Goal: Find specific page/section: Find specific page/section

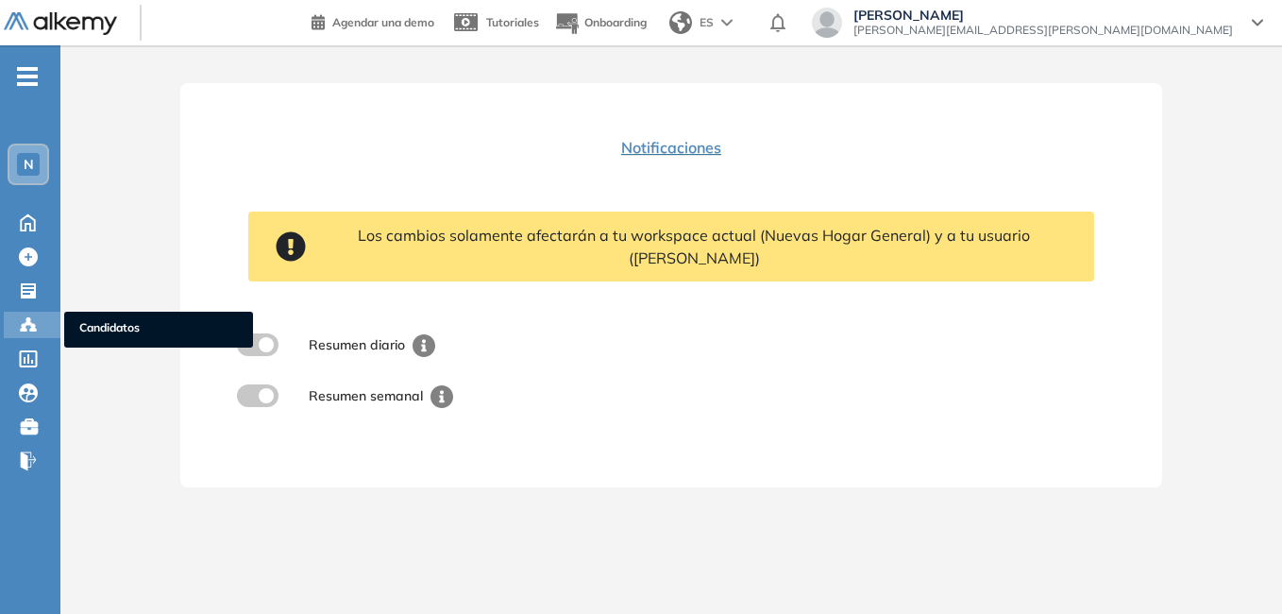
click at [126, 323] on span "Candidatos" at bounding box center [158, 329] width 159 height 21
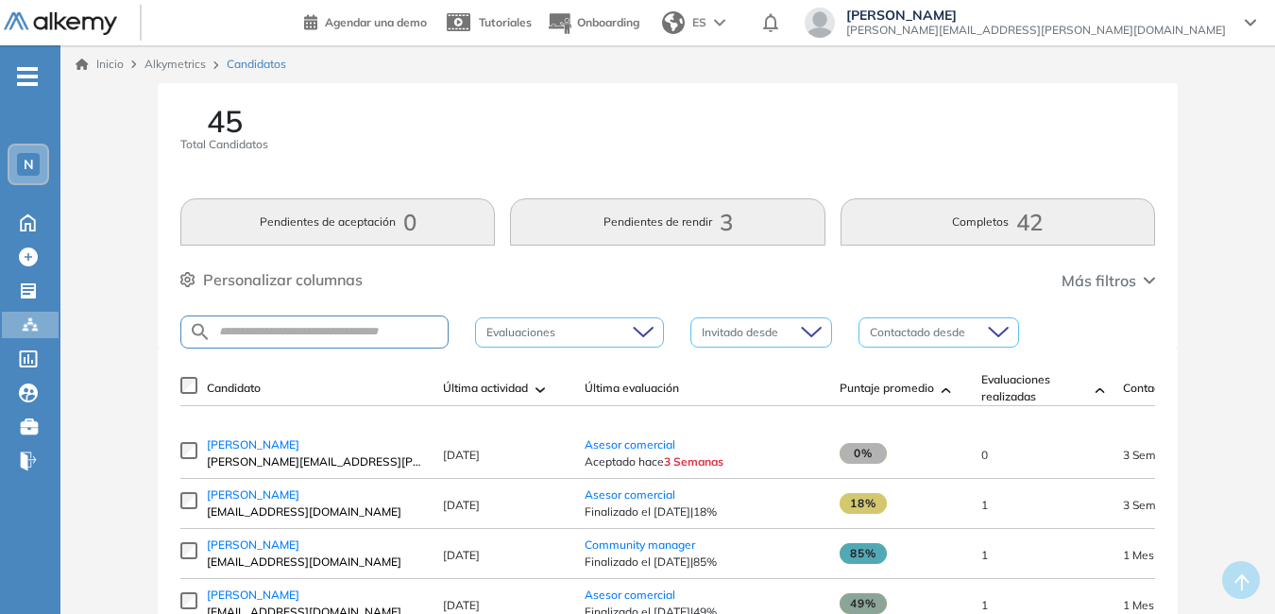
click at [37, 161] on div "N" at bounding box center [28, 164] width 23 height 23
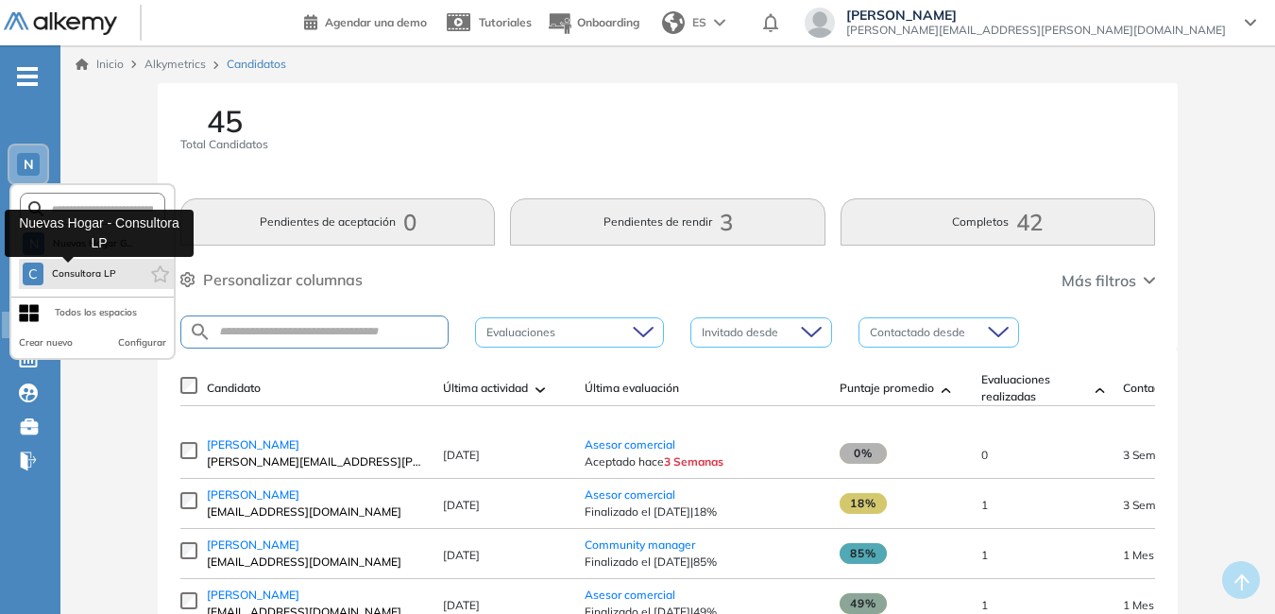
click at [75, 271] on span "Consultora LP" at bounding box center [84, 273] width 66 height 15
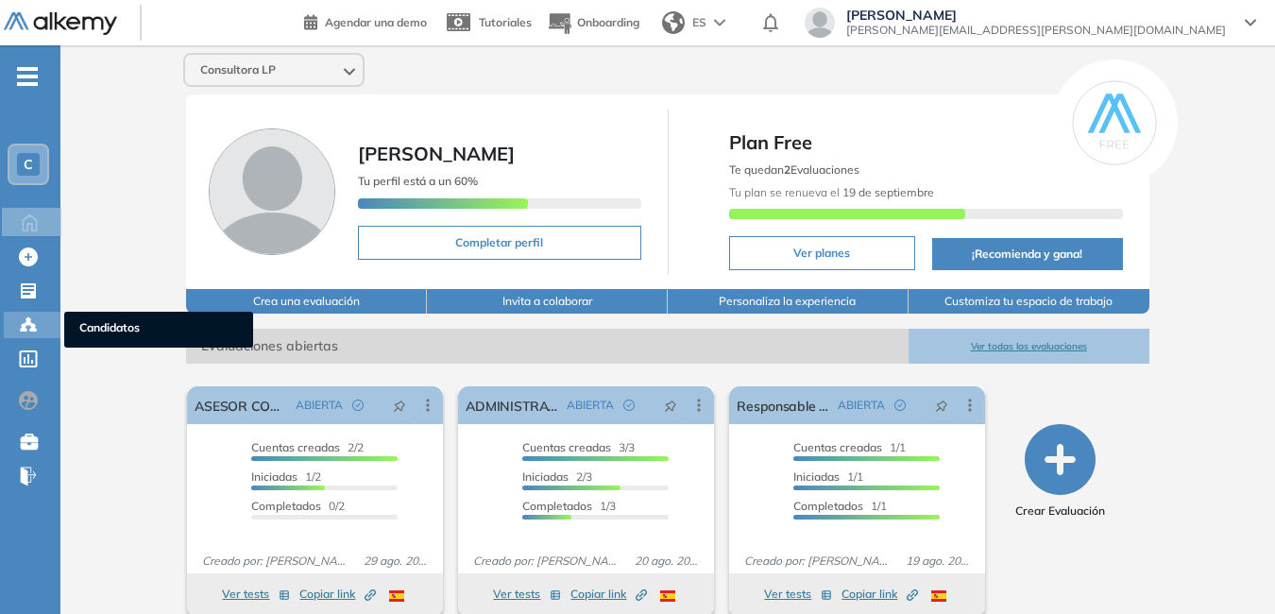
click at [40, 322] on div at bounding box center [30, 323] width 23 height 23
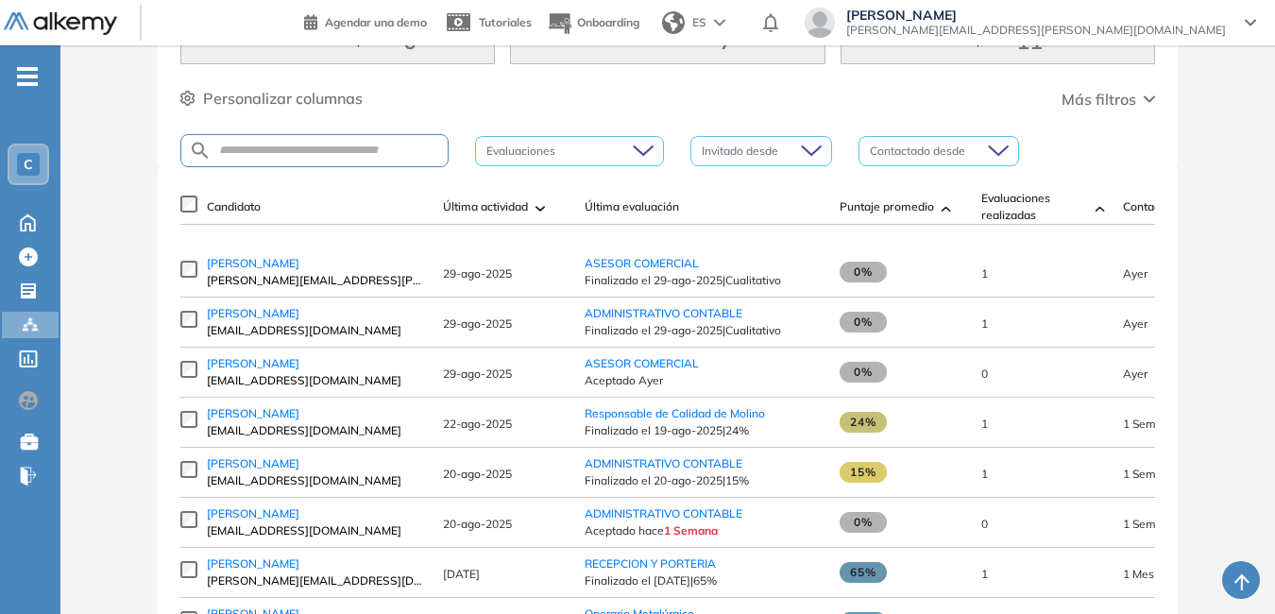
scroll to position [189, 0]
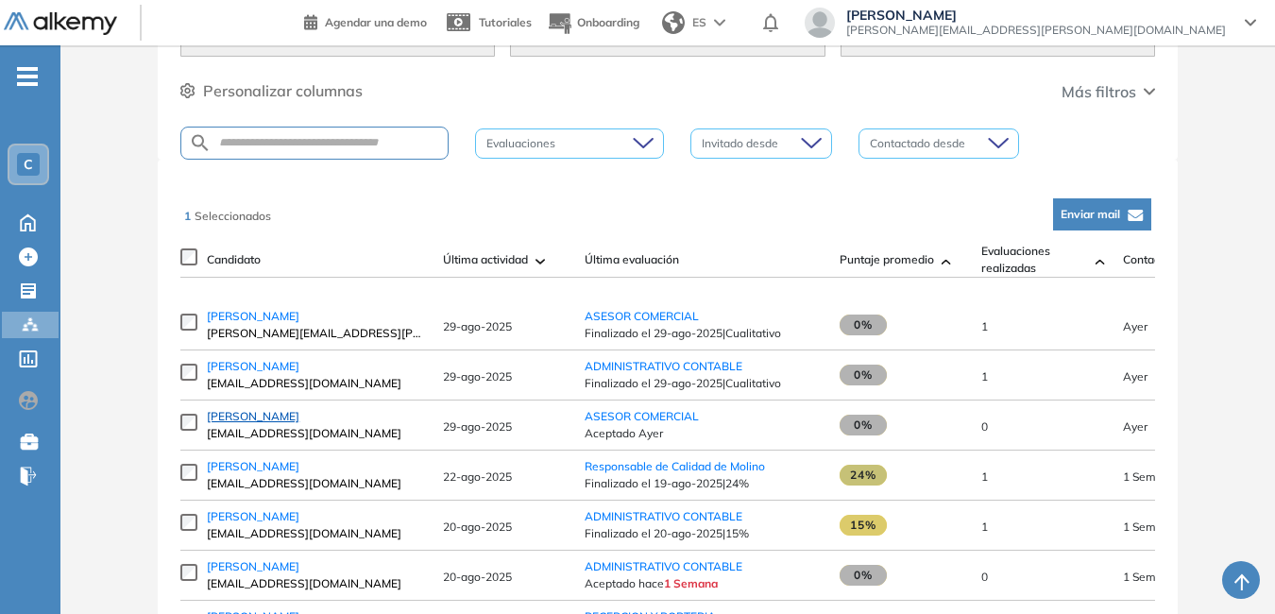
click at [255, 422] on span "[PERSON_NAME]" at bounding box center [253, 416] width 93 height 14
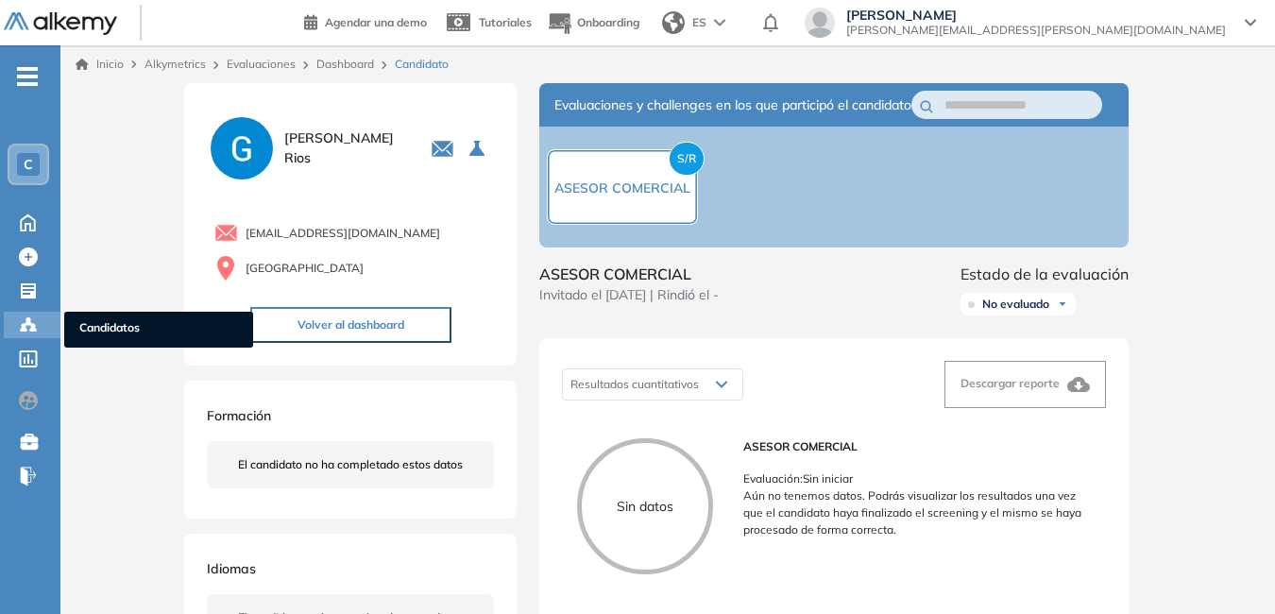
click at [81, 330] on span "Candidatos" at bounding box center [158, 329] width 159 height 21
